Goal: Task Accomplishment & Management: Complete application form

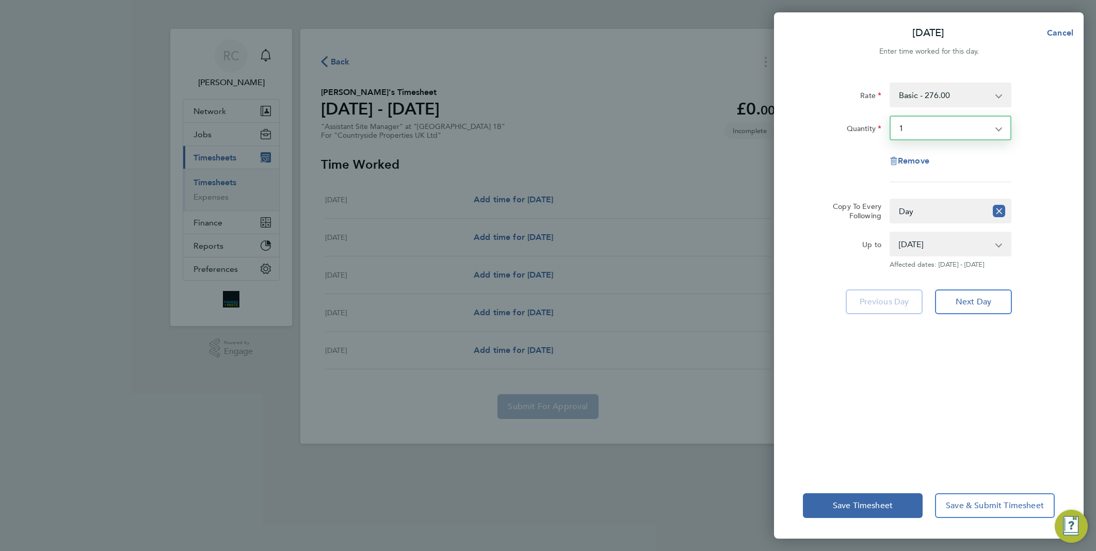
select select "1"
select select "DAY"
select select "[DATE]"
drag, startPoint x: 925, startPoint y: 128, endPoint x: 918, endPoint y: 135, distance: 9.9
click at [924, 128] on select "Select quantity 0.5 1" at bounding box center [943, 128] width 107 height 23
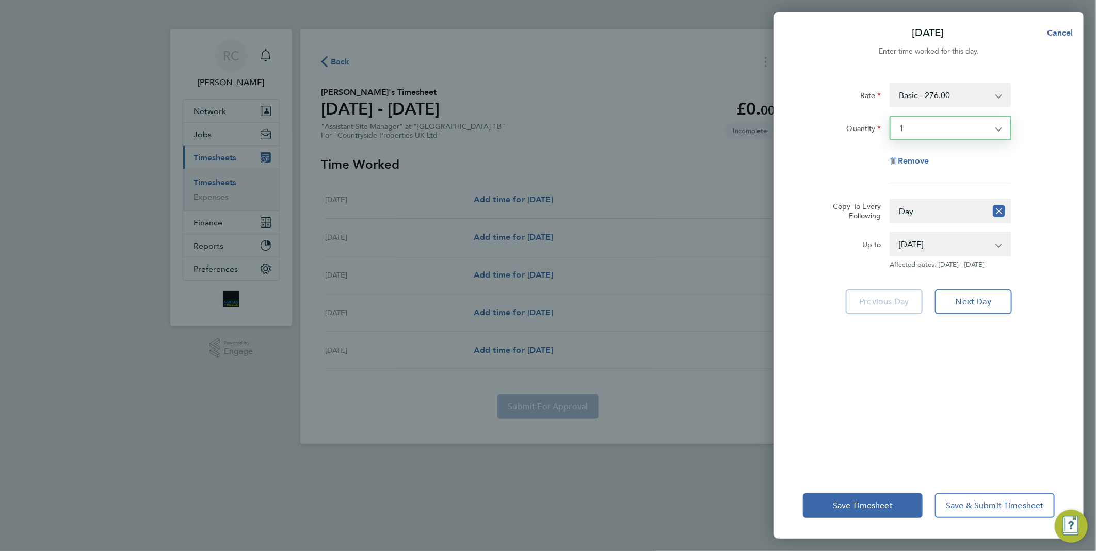
click at [1029, 179] on div "Rate Basic - 276.00 Quantity Select quantity 0.5 1 Remove" at bounding box center [929, 133] width 252 height 100
click at [1001, 127] on app-icon-cross-button at bounding box center [1004, 128] width 12 height 23
click at [993, 123] on select "Select quantity 0.5 1" at bounding box center [943, 128] width 107 height 23
click at [1068, 34] on span "Cancel" at bounding box center [1058, 33] width 29 height 10
select select "0: null"
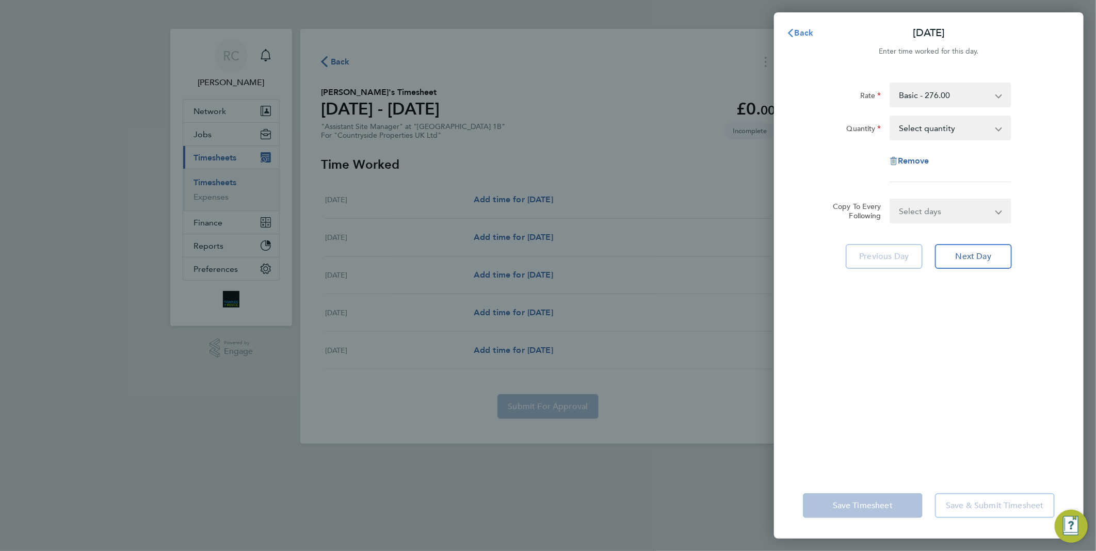
click at [811, 32] on span "Back" at bounding box center [804, 33] width 19 height 10
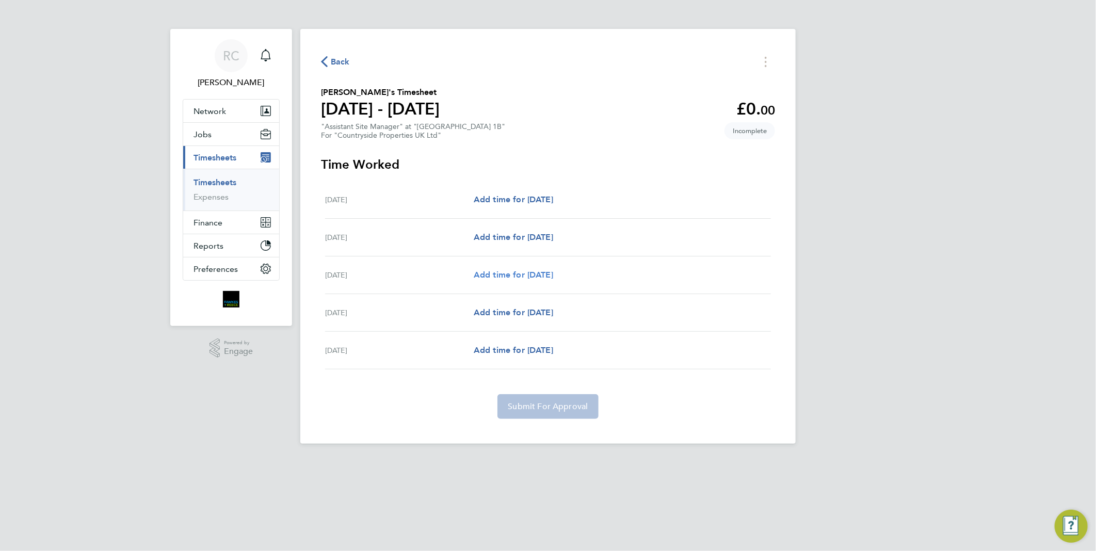
click at [528, 272] on span "Add time for [DATE]" at bounding box center [513, 275] width 79 height 10
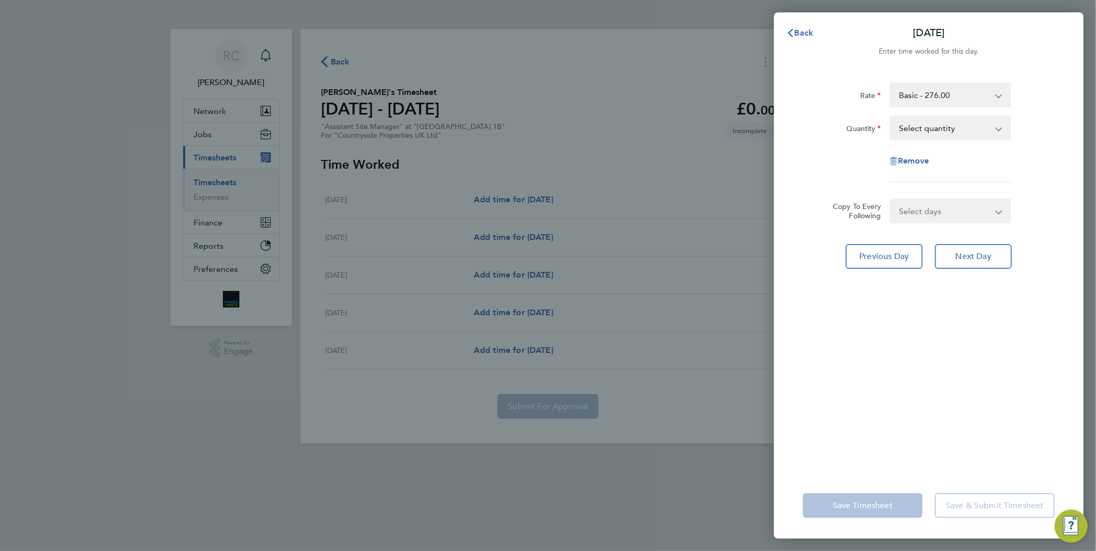
drag, startPoint x: 945, startPoint y: 115, endPoint x: 946, endPoint y: 120, distance: 5.3
click at [945, 115] on div "Rate Basic - 276.00 Quantity Select quantity 0.5 1 Remove" at bounding box center [929, 133] width 252 height 100
click at [995, 126] on select "Select quantity 0.5 1" at bounding box center [943, 128] width 107 height 23
select select "1"
click at [890, 117] on select "Select quantity 0.5 1" at bounding box center [943, 128] width 107 height 23
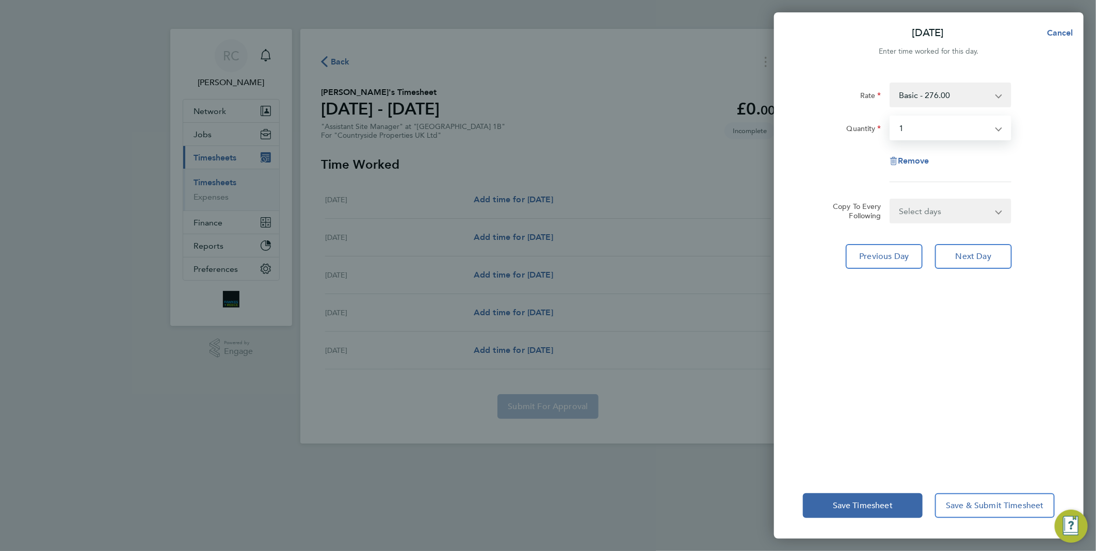
click at [987, 217] on select "Select days Day [DATE] [DATE]" at bounding box center [944, 211] width 108 height 23
select select "THU"
click at [890, 200] on select "Select days Day [DATE] [DATE]" at bounding box center [944, 211] width 108 height 23
select select "[DATE]"
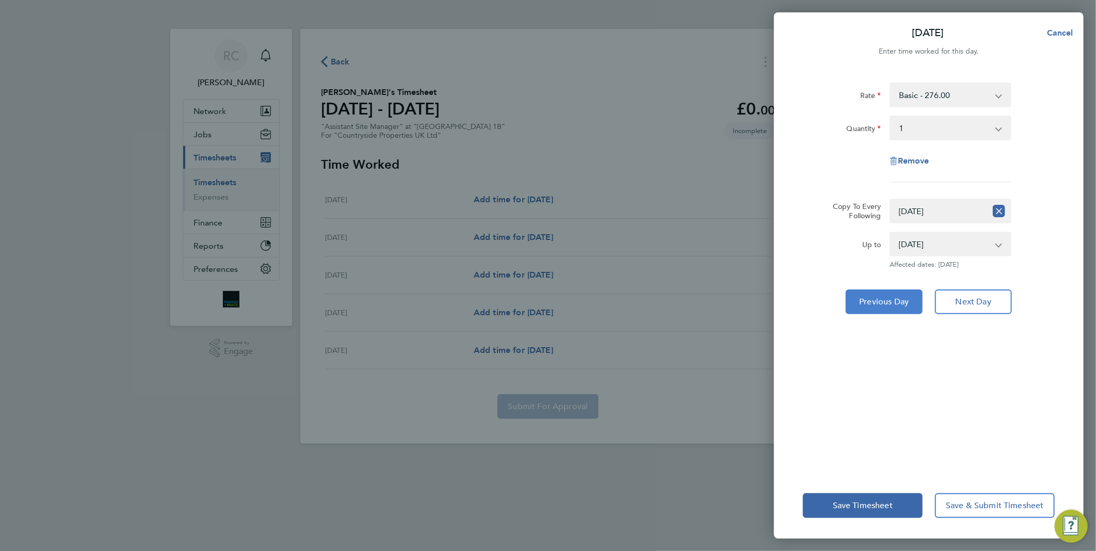
click at [872, 301] on span "Previous Day" at bounding box center [885, 302] width 50 height 10
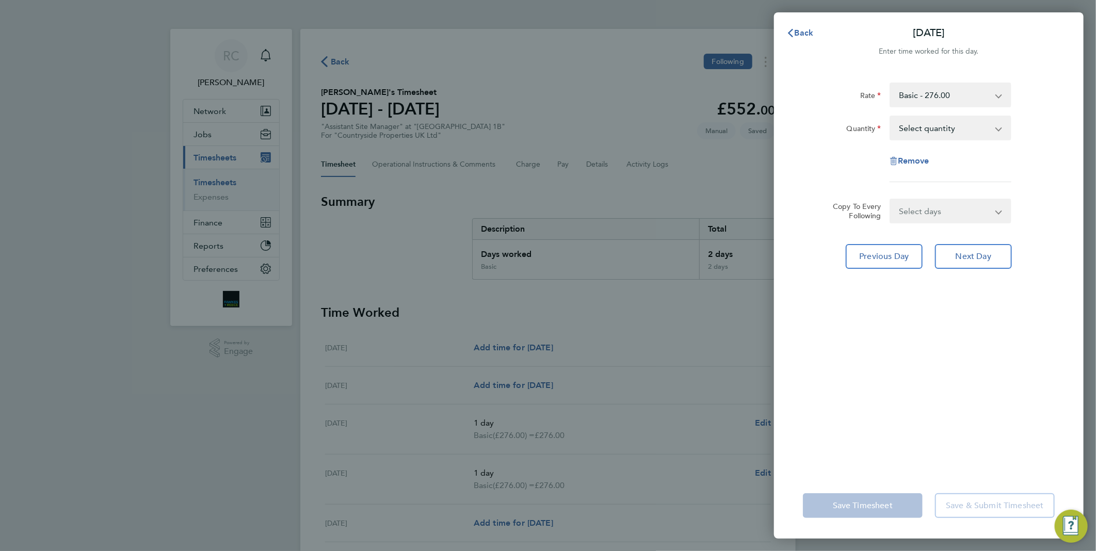
click at [965, 122] on select "Select quantity 0.5 1" at bounding box center [943, 128] width 107 height 23
select select "1"
click at [890, 117] on select "Select quantity 0.5 1" at bounding box center [943, 128] width 107 height 23
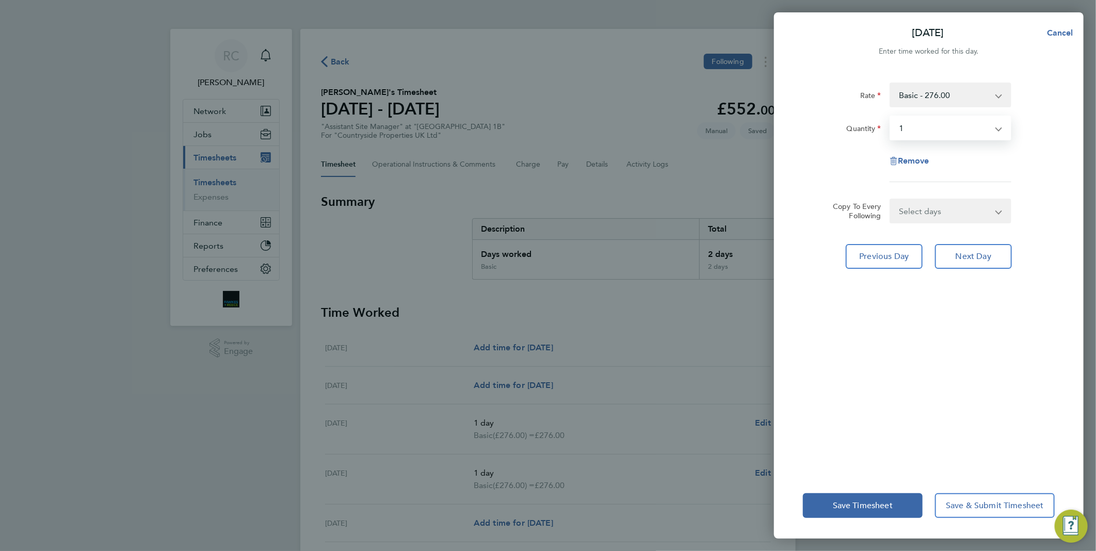
click at [930, 213] on select "Select days Day [DATE] [DATE] [DATE]" at bounding box center [944, 211] width 108 height 23
select select "WED"
click at [890, 200] on select "Select days Day [DATE] [DATE] [DATE]" at bounding box center [944, 211] width 108 height 23
select select "[DATE]"
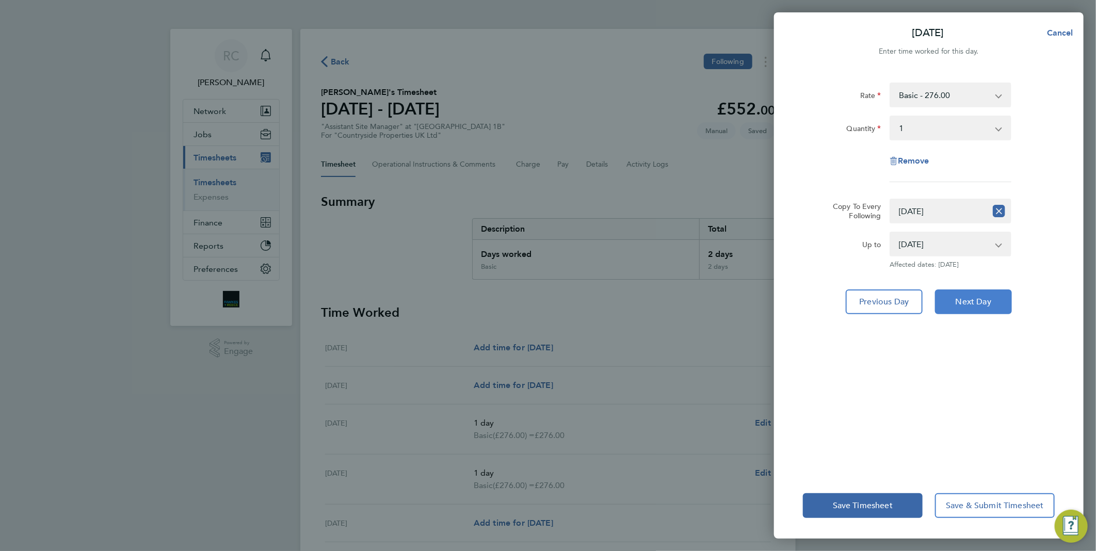
click at [998, 312] on button "Next Day" at bounding box center [973, 301] width 77 height 25
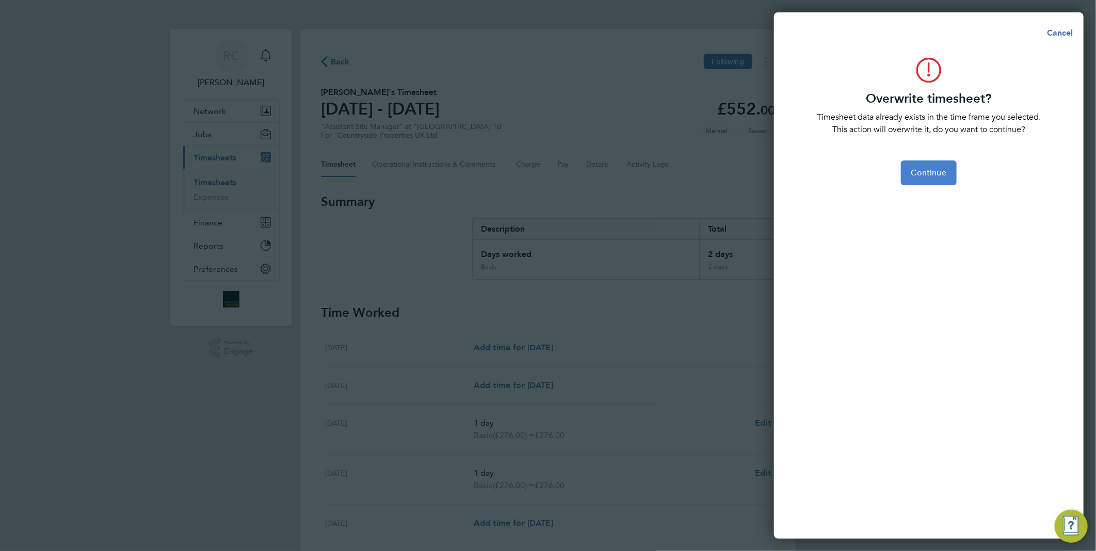
click at [938, 177] on span "Continue" at bounding box center [928, 173] width 35 height 10
select select "0: null"
select select "1"
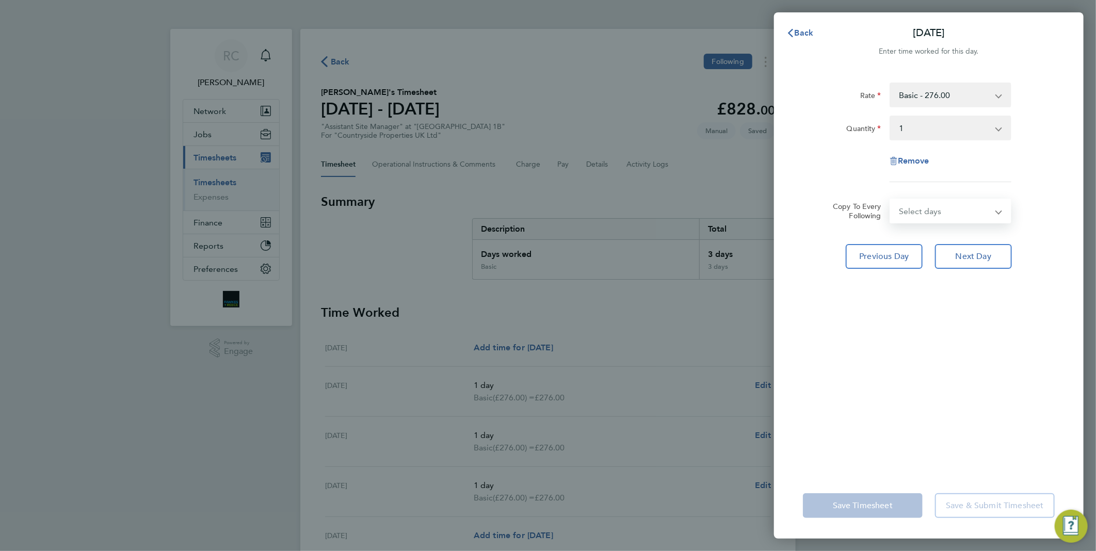
click at [981, 212] on select "Select days Day [DATE] [DATE]" at bounding box center [944, 211] width 108 height 23
select select "FRI"
click at [890, 200] on select "Select days Day [DATE] [DATE]" at bounding box center [944, 211] width 108 height 23
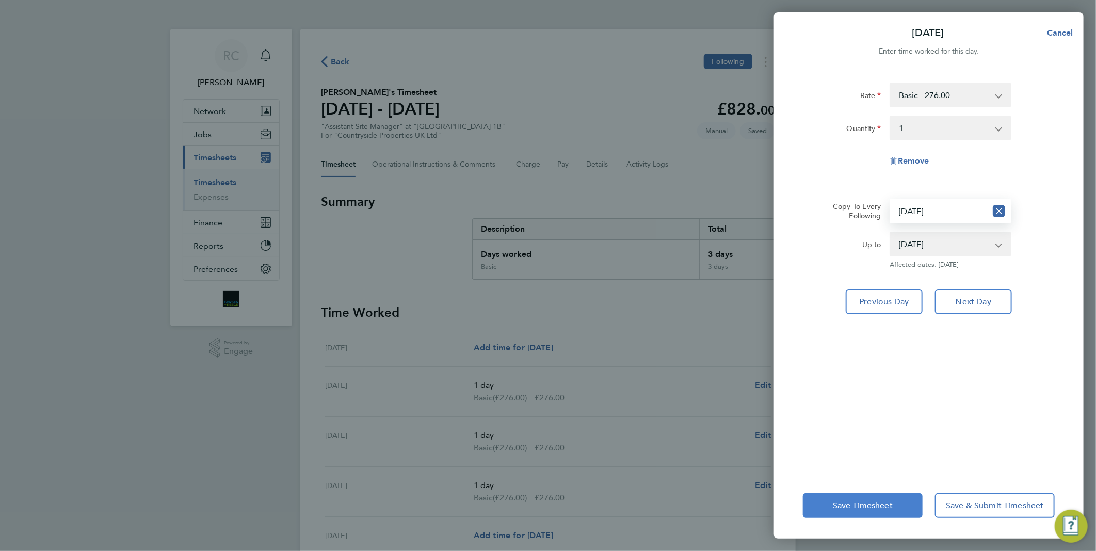
click at [836, 510] on span "Save Timesheet" at bounding box center [863, 505] width 60 height 10
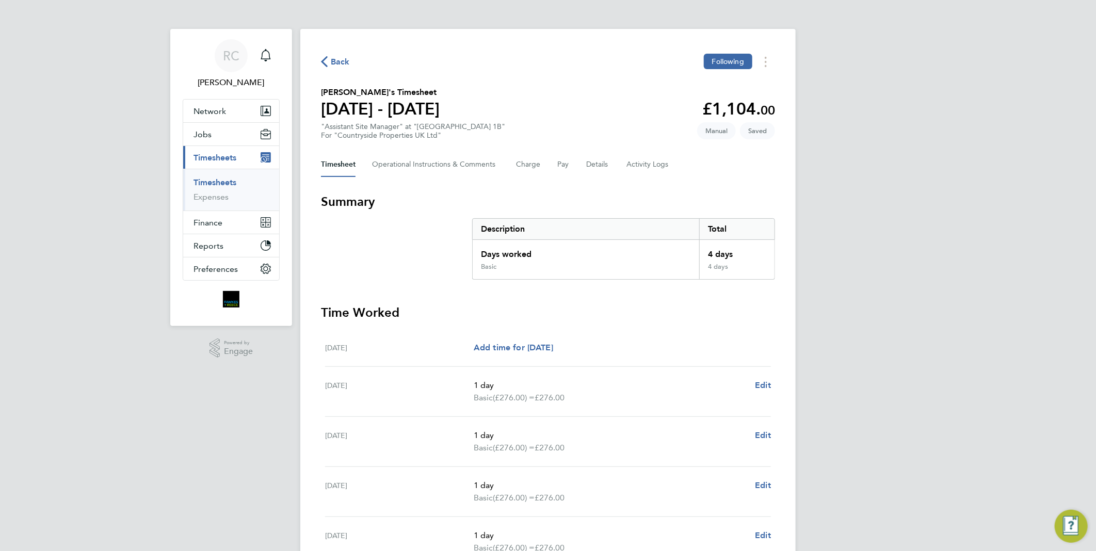
scroll to position [105, 0]
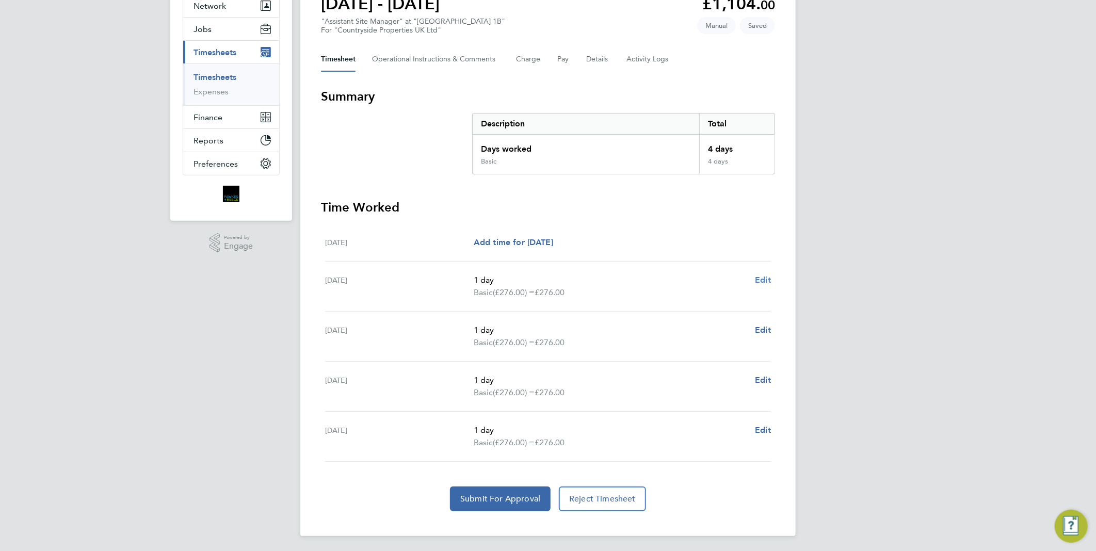
click at [764, 280] on span "Edit" at bounding box center [763, 280] width 16 height 10
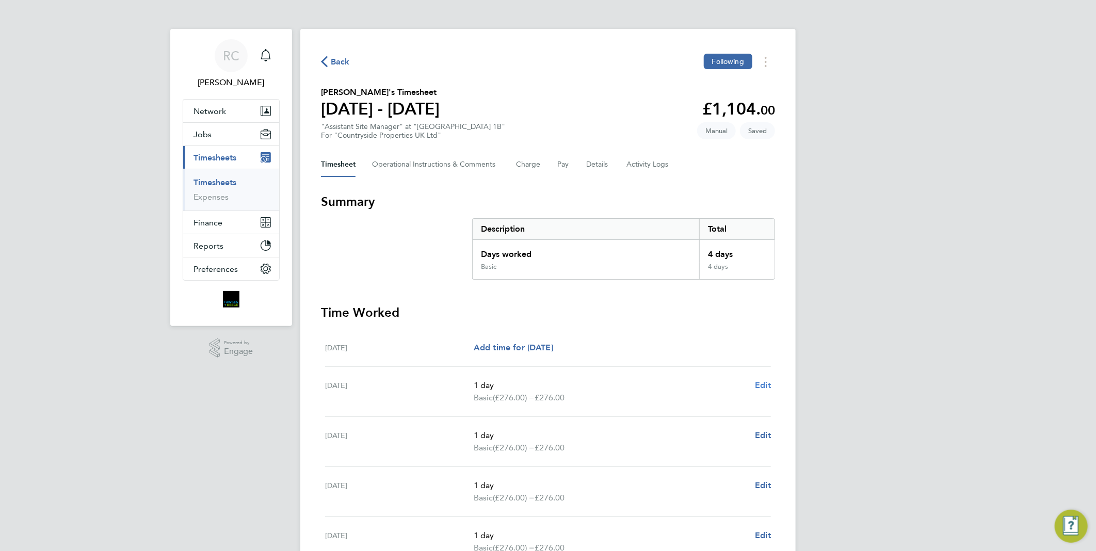
select select "1"
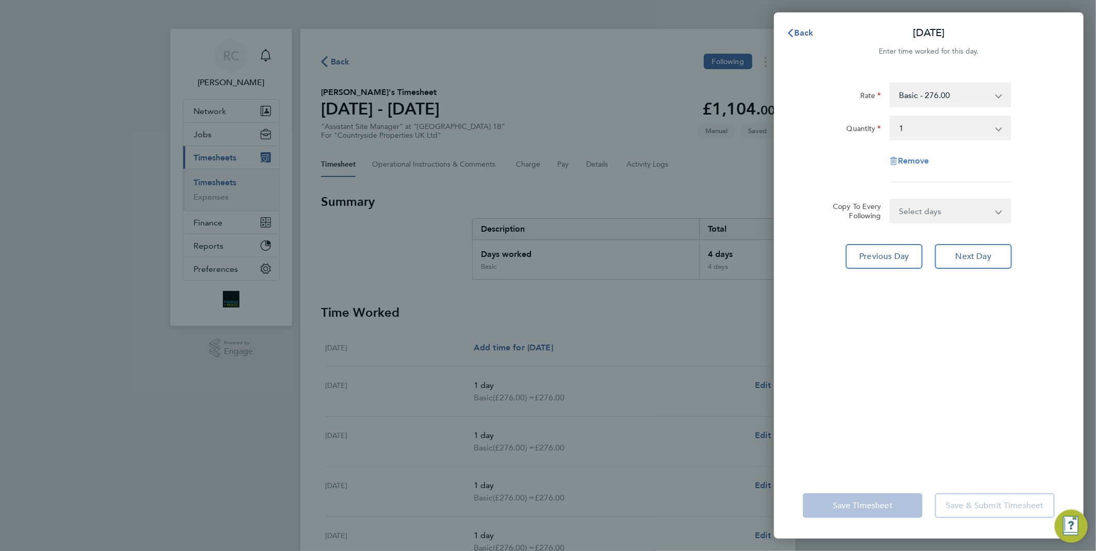
click at [916, 162] on span "Remove" at bounding box center [913, 161] width 31 height 10
select select "null"
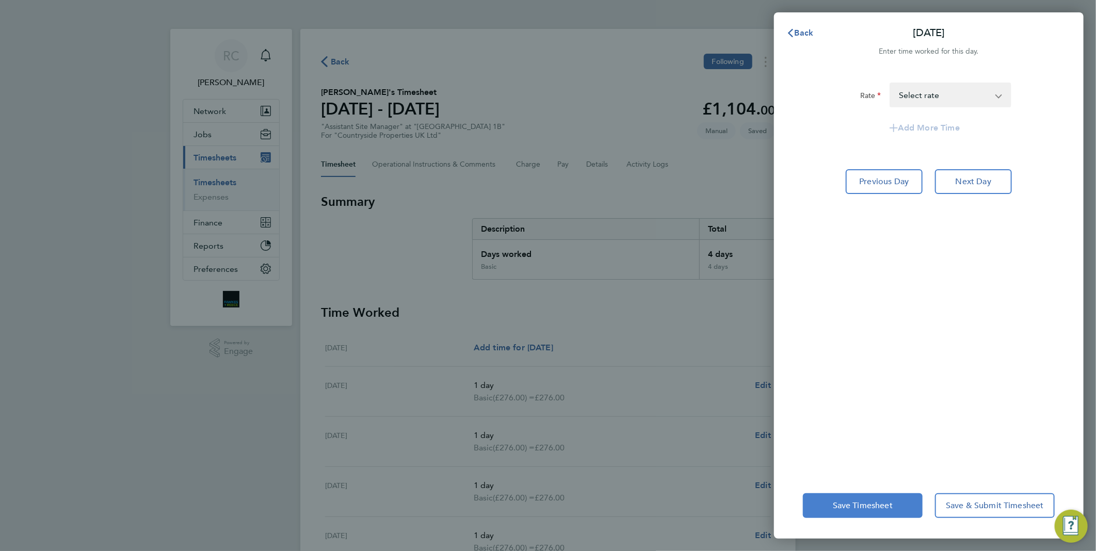
click at [845, 504] on span "Save Timesheet" at bounding box center [863, 505] width 60 height 10
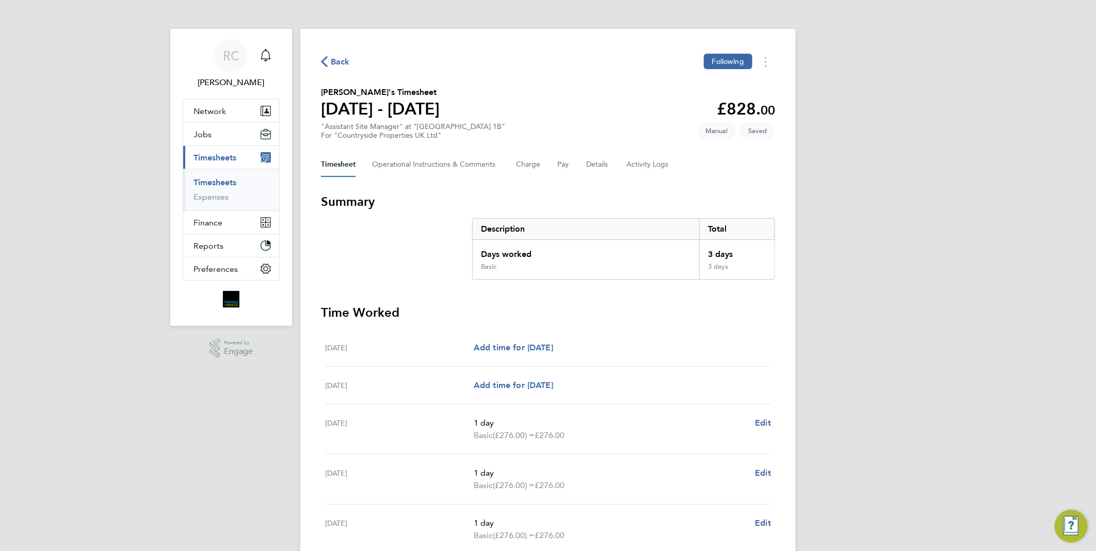
scroll to position [93, 0]
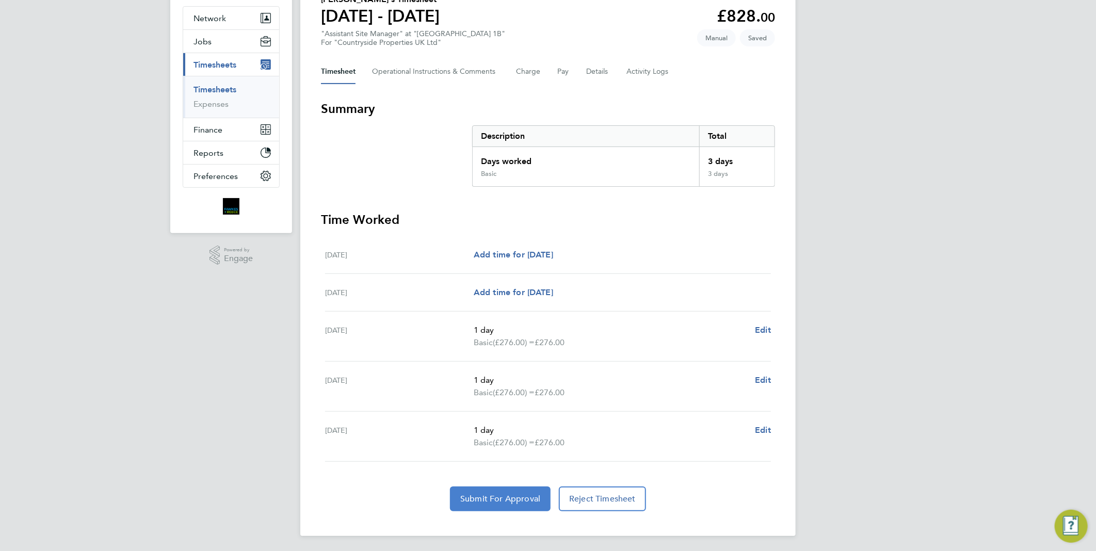
click at [495, 495] on span "Submit For Approval" at bounding box center [500, 499] width 80 height 10
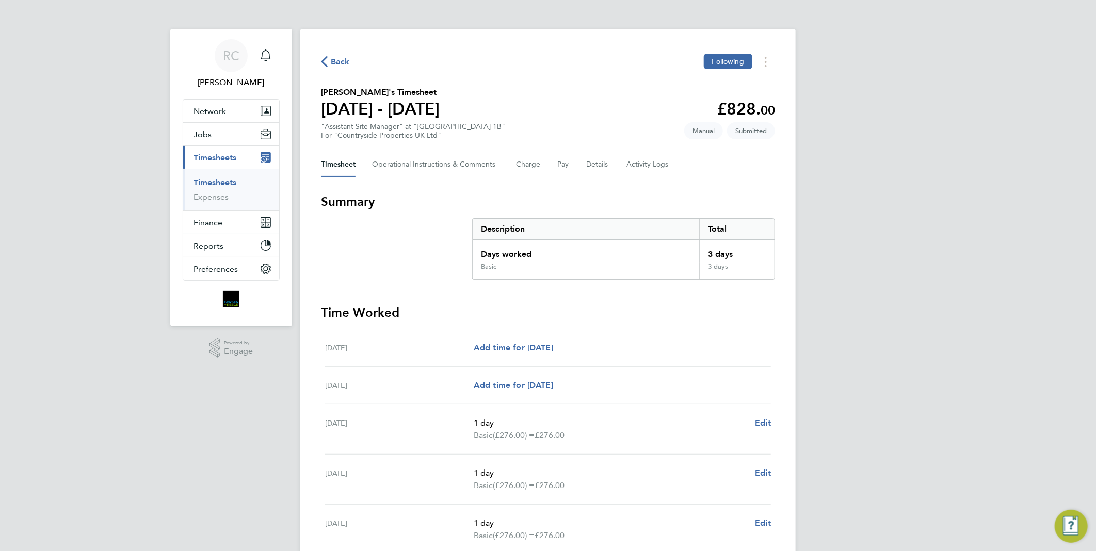
scroll to position [92, 0]
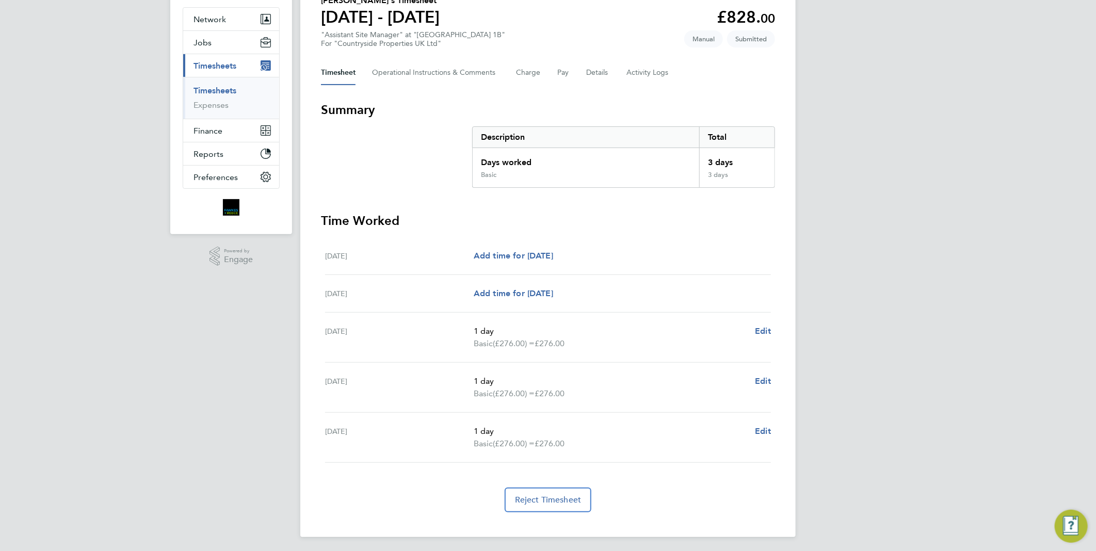
click at [636, 379] on p "1 day" at bounding box center [610, 381] width 273 height 12
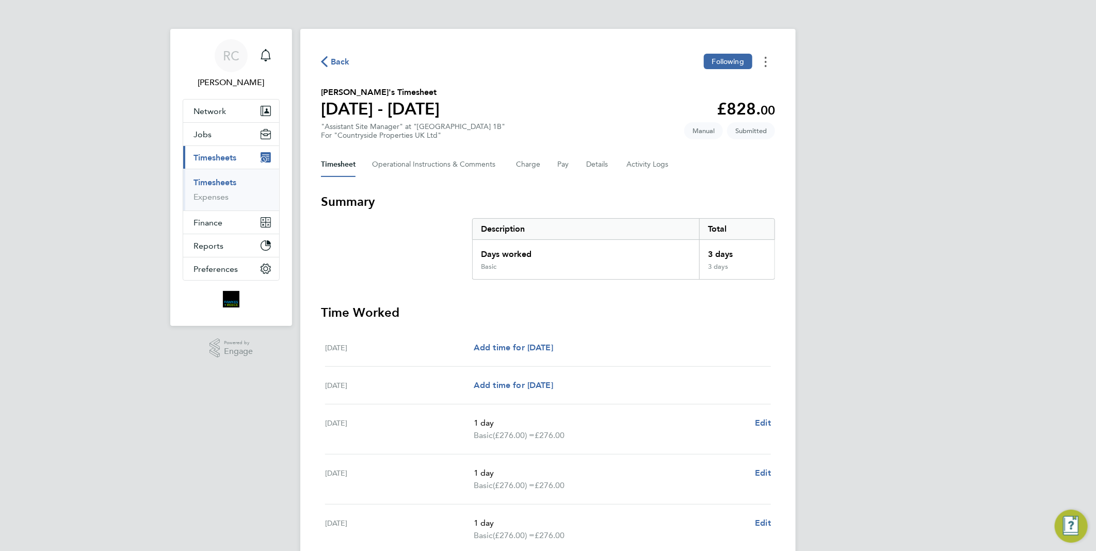
click at [769, 62] on button "Timesheets Menu" at bounding box center [765, 62] width 19 height 16
click at [651, 209] on section "Summary Description Total Days worked 3 days Basic 3 days" at bounding box center [548, 236] width 454 height 86
click at [223, 161] on span "Timesheets" at bounding box center [214, 158] width 43 height 10
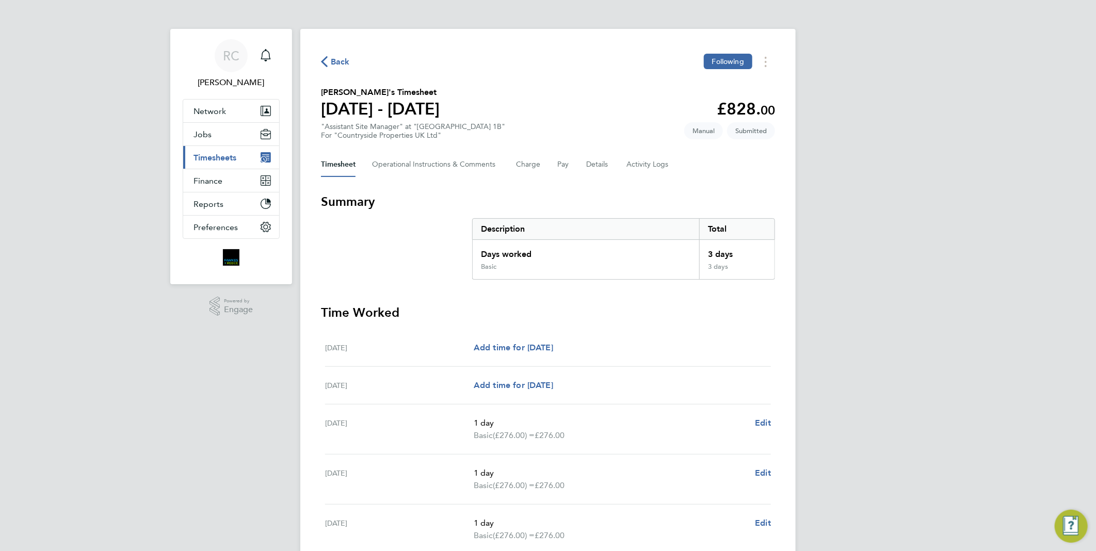
click at [227, 156] on span "Timesheets" at bounding box center [214, 158] width 43 height 10
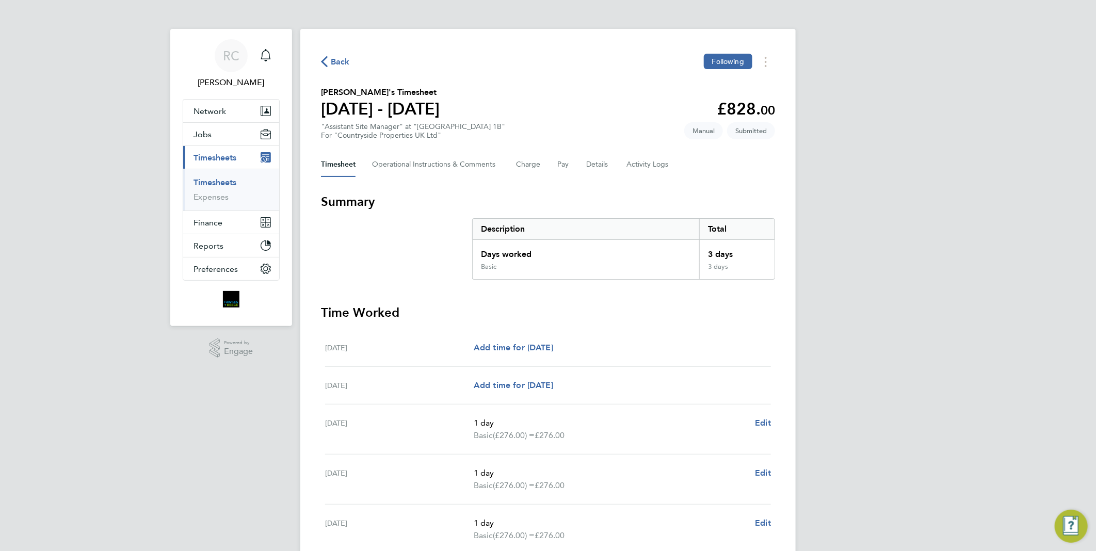
click at [219, 186] on link "Timesheets" at bounding box center [214, 182] width 43 height 10
